Goal: Task Accomplishment & Management: Manage account settings

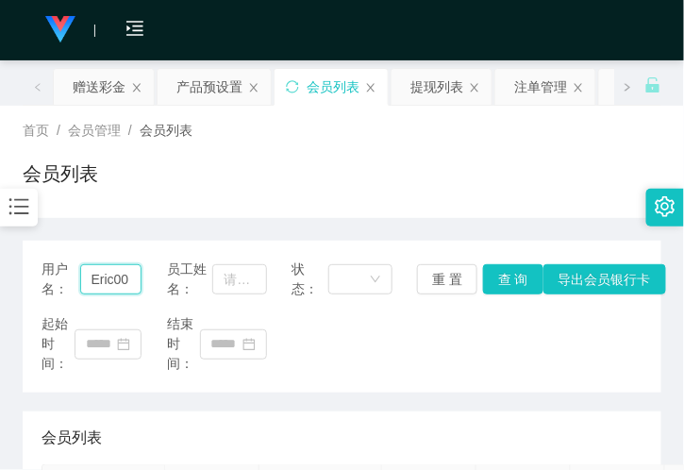
click at [109, 274] on input "Eric00" at bounding box center [111, 279] width 62 height 30
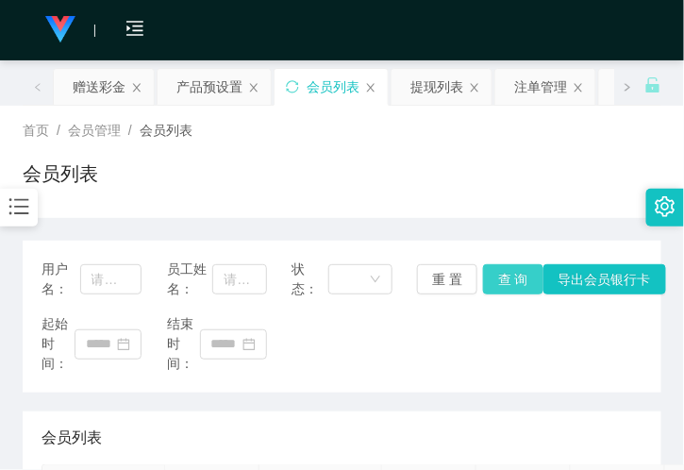
click at [492, 276] on button "查 询" at bounding box center [513, 279] width 60 height 30
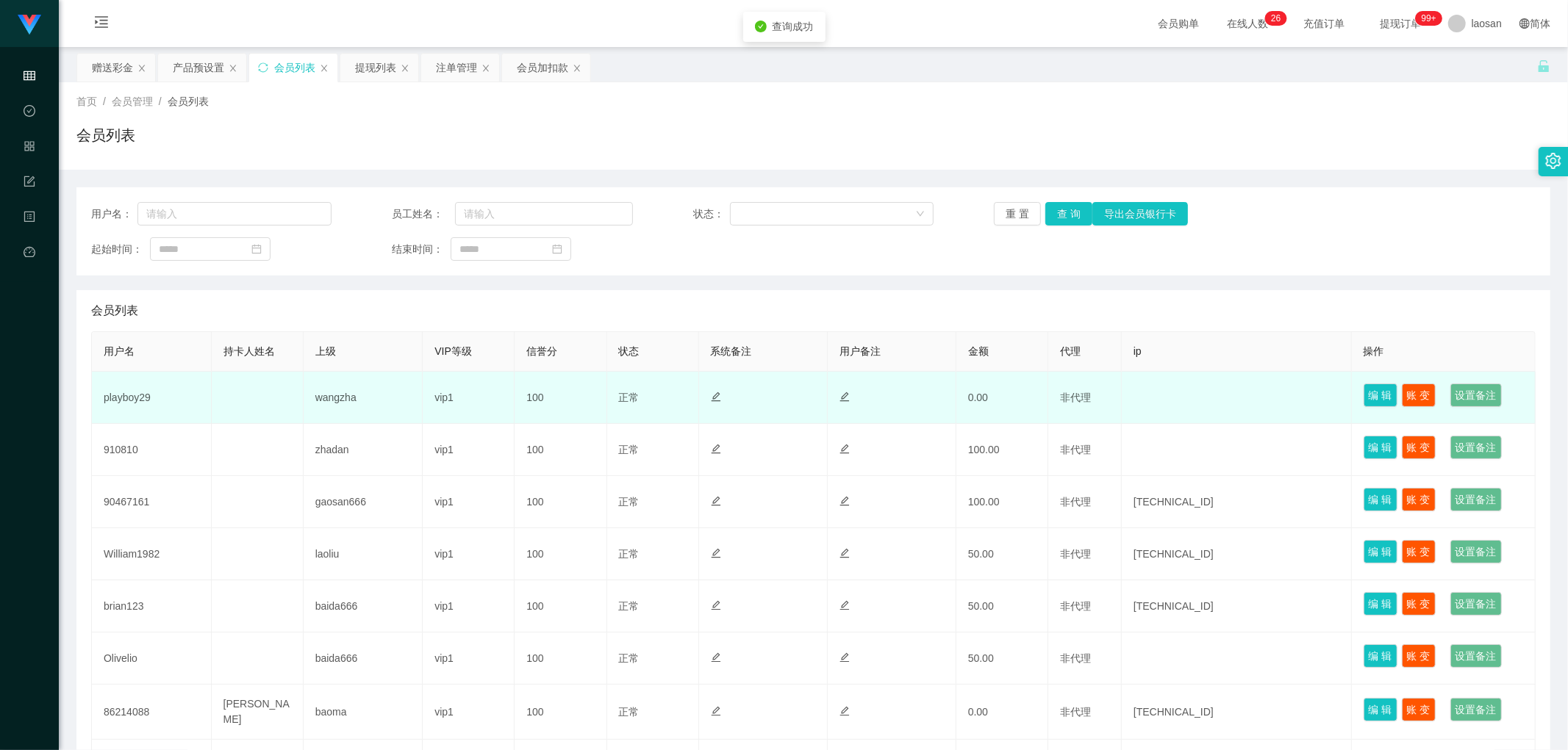
click at [136, 365] on td "playboy29" at bounding box center [152, 397] width 120 height 52
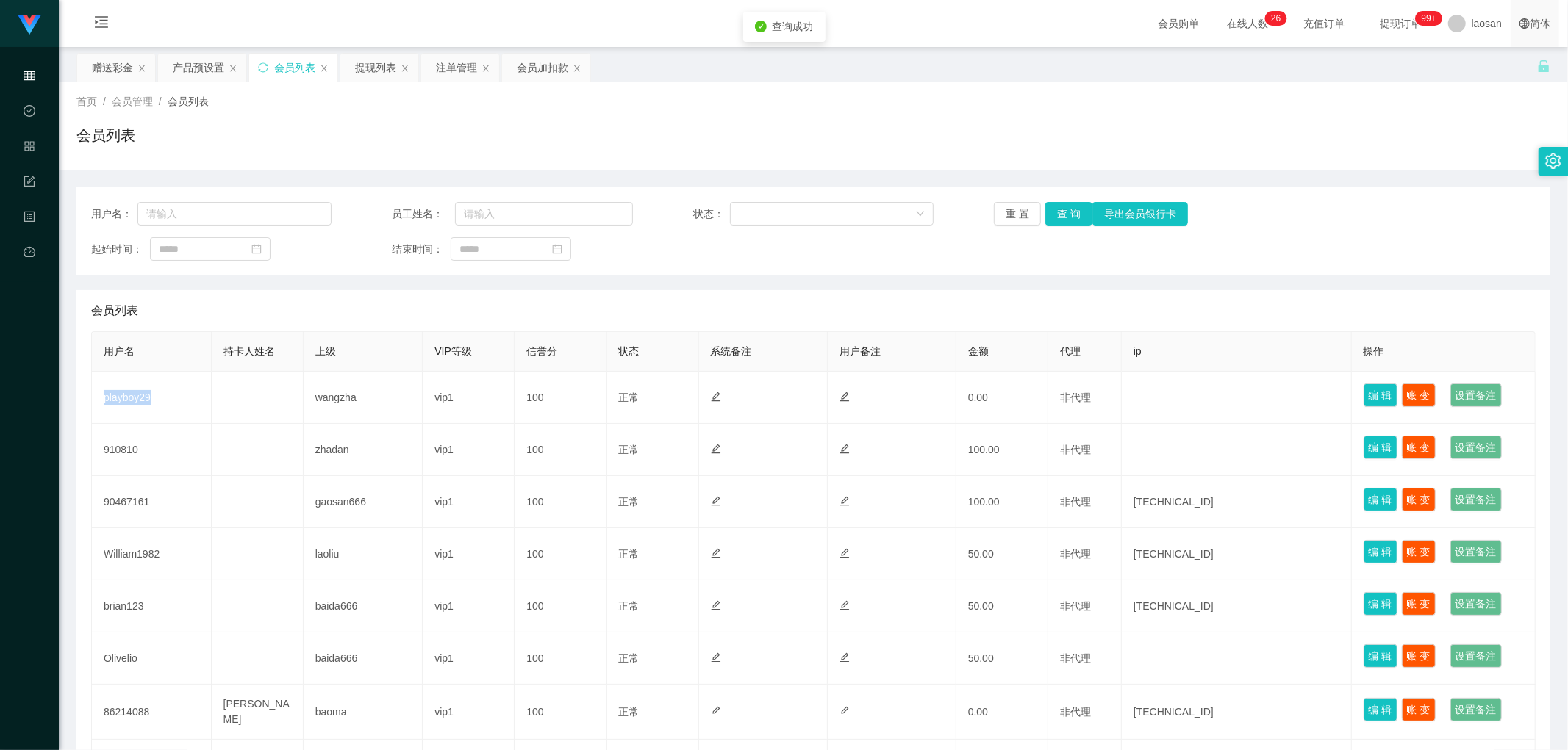
copy td "playboy29"
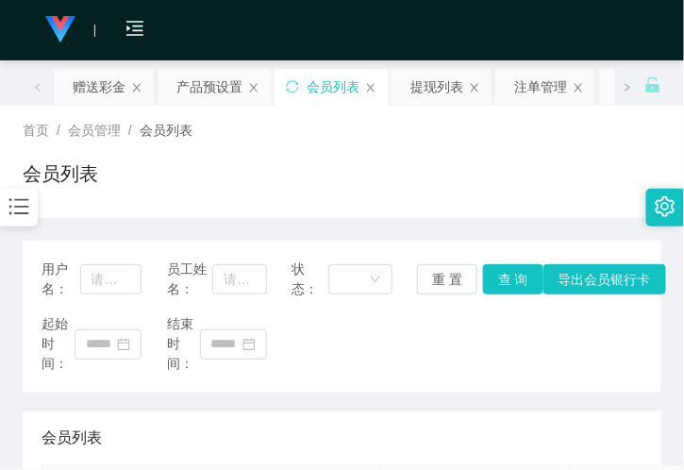
drag, startPoint x: 137, startPoint y: 219, endPoint x: 114, endPoint y: 175, distance: 48.9
click at [94, 97] on div "赠送彩金" at bounding box center [99, 87] width 53 height 36
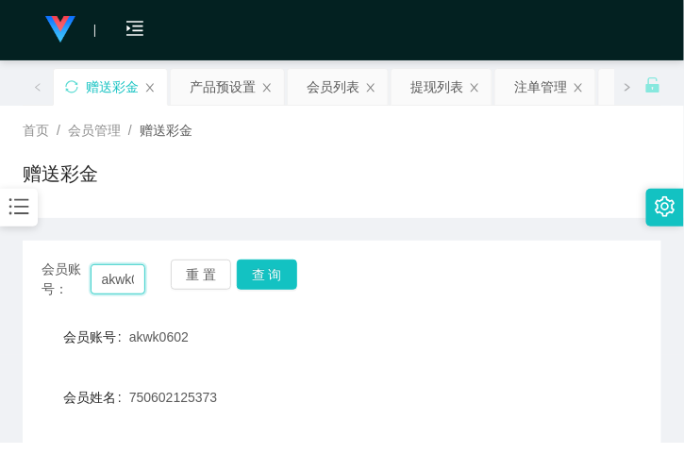
click at [139, 287] on input "akwk0602" at bounding box center [118, 279] width 55 height 30
click at [119, 280] on input "akwk0602" at bounding box center [118, 279] width 55 height 30
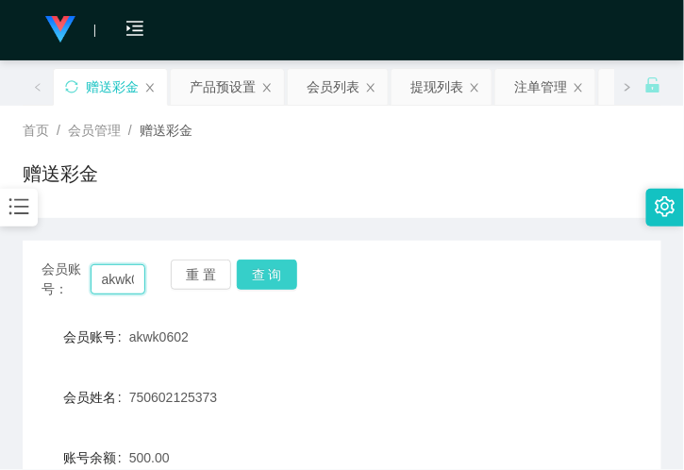
paste input "playboy29"
type input "playboy29"
click at [286, 275] on button "查 询" at bounding box center [267, 274] width 60 height 30
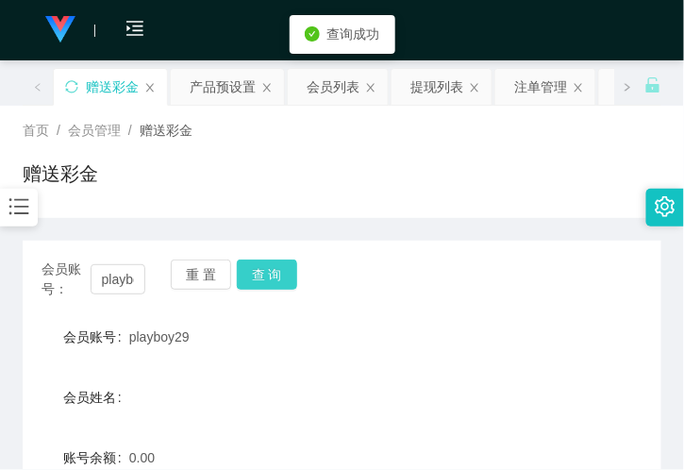
scroll to position [209, 0]
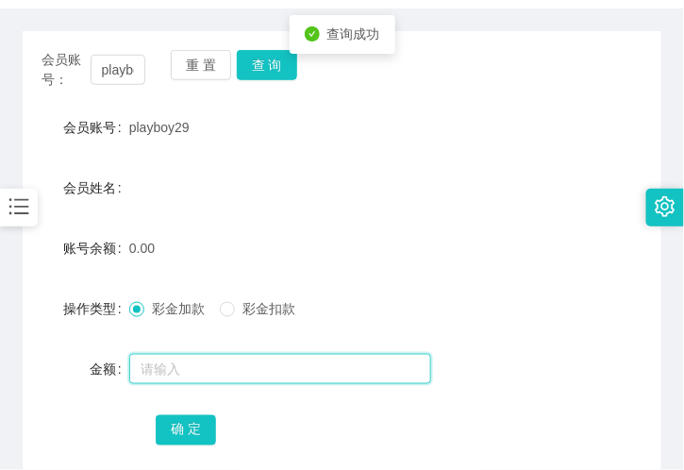
click at [175, 377] on input "text" at bounding box center [280, 369] width 302 height 30
type input "100"
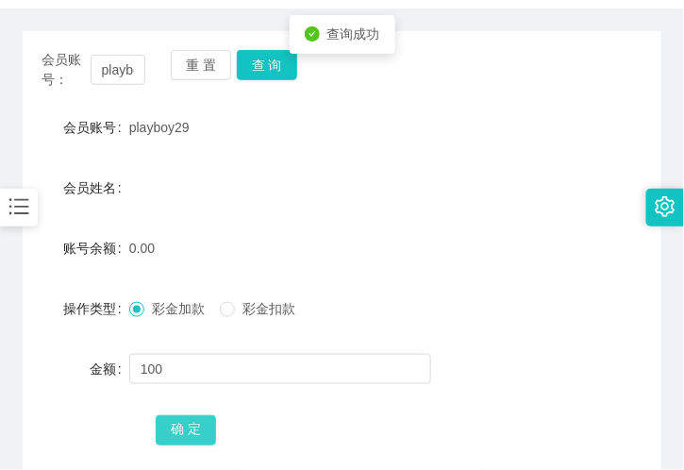
click at [191, 420] on button "确 定" at bounding box center [186, 430] width 60 height 30
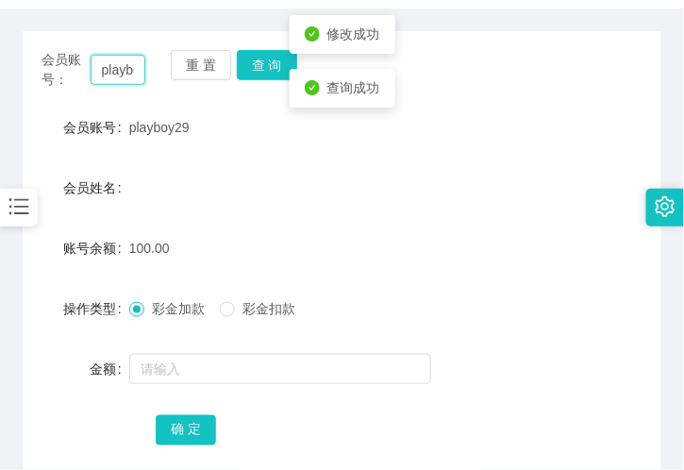
click at [129, 77] on input "playboy29" at bounding box center [118, 70] width 55 height 30
drag, startPoint x: 264, startPoint y: 189, endPoint x: 315, endPoint y: 250, distance: 79.7
click at [264, 189] on div "会员姓名" at bounding box center [342, 188] width 639 height 38
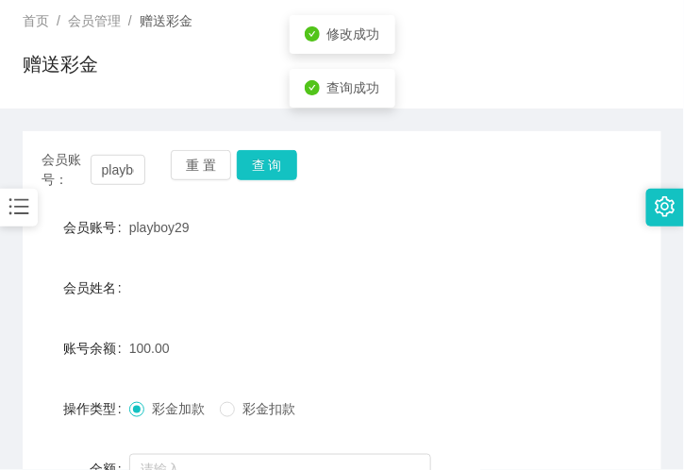
scroll to position [0, 0]
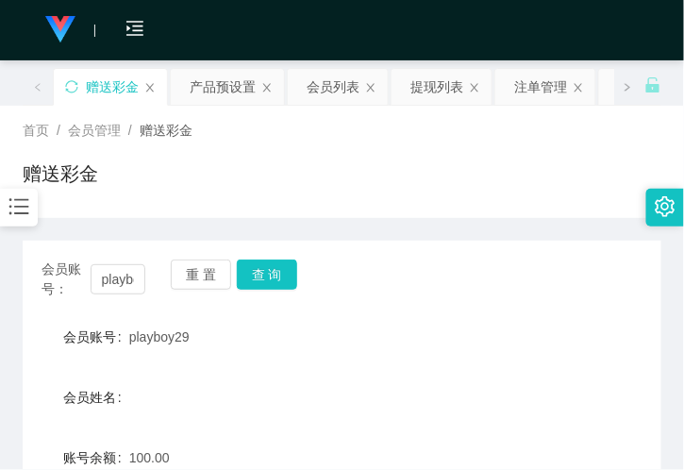
click at [226, 42] on div "会员购单 在线人数 0 1 2 3 4 5 6 7 8 9 0 1 2 3 4 5 6 7 8 9 0 1 2 3 4 5 6 7 8 9 0 1 2 3 4…" at bounding box center [342, 30] width 684 height 61
click at [208, 91] on div "产品预设置" at bounding box center [223, 87] width 66 height 36
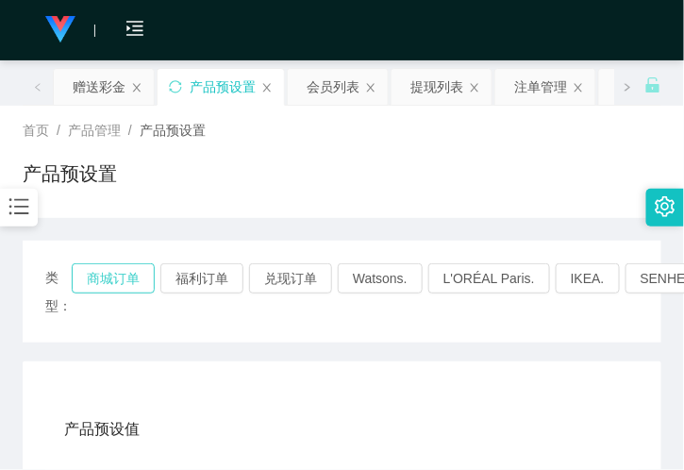
click at [127, 276] on button "商城订单" at bounding box center [113, 278] width 83 height 30
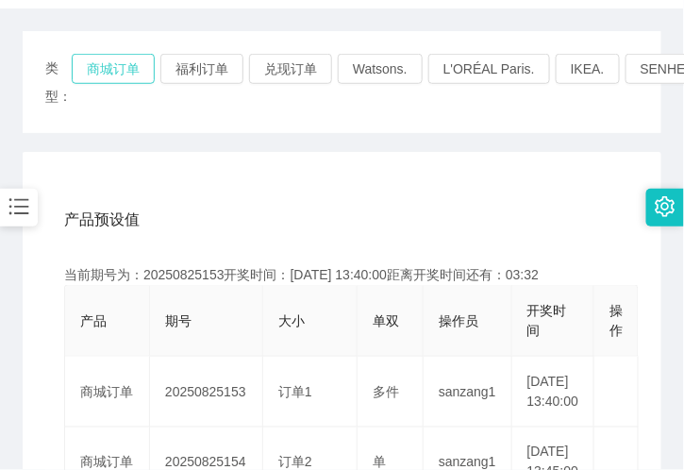
scroll to position [314, 0]
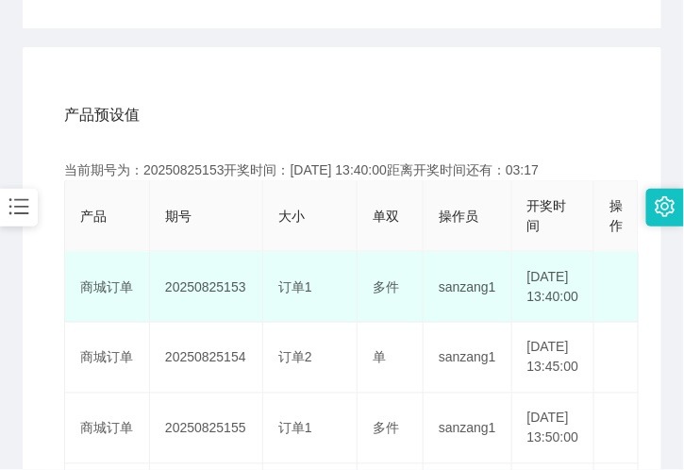
drag, startPoint x: 465, startPoint y: 324, endPoint x: 391, endPoint y: 335, distance: 74.3
click at [465, 323] on td "sanzang1" at bounding box center [468, 287] width 89 height 71
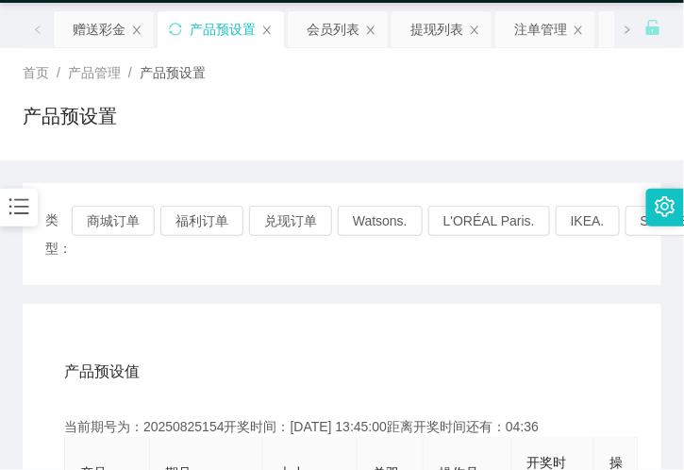
scroll to position [0, 0]
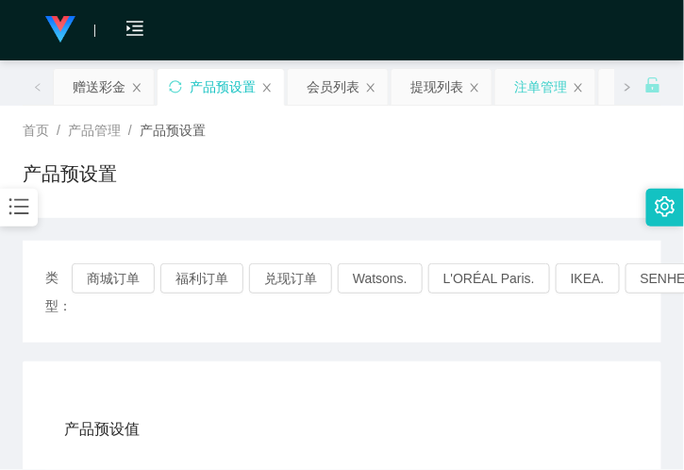
click at [540, 89] on div "注单管理" at bounding box center [540, 87] width 53 height 36
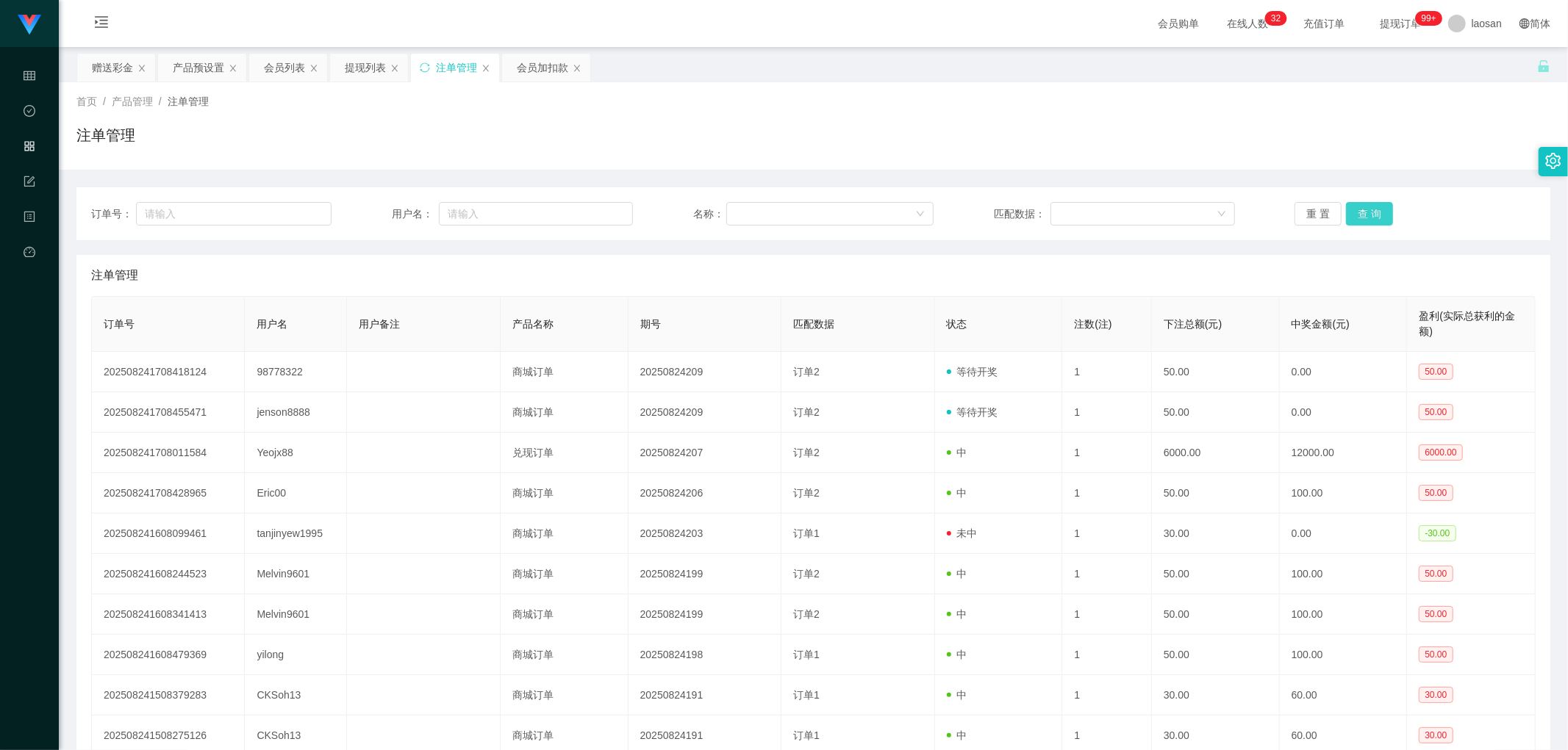
click at [532, 210] on button "查 询" at bounding box center [1369, 213] width 47 height 23
